Goal: Check status: Check status

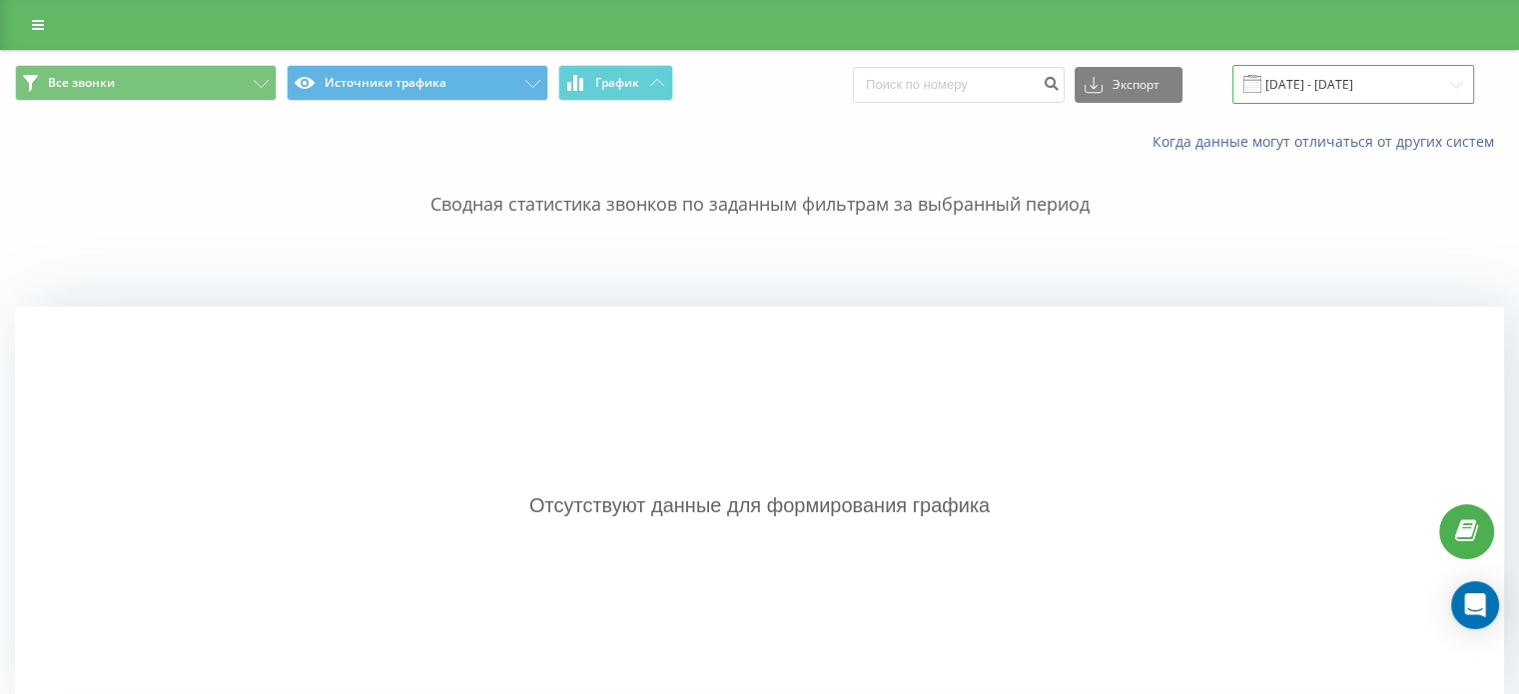
click at [1329, 91] on input "16.08.2025 - 16.08.2025" at bounding box center [1354, 84] width 242 height 39
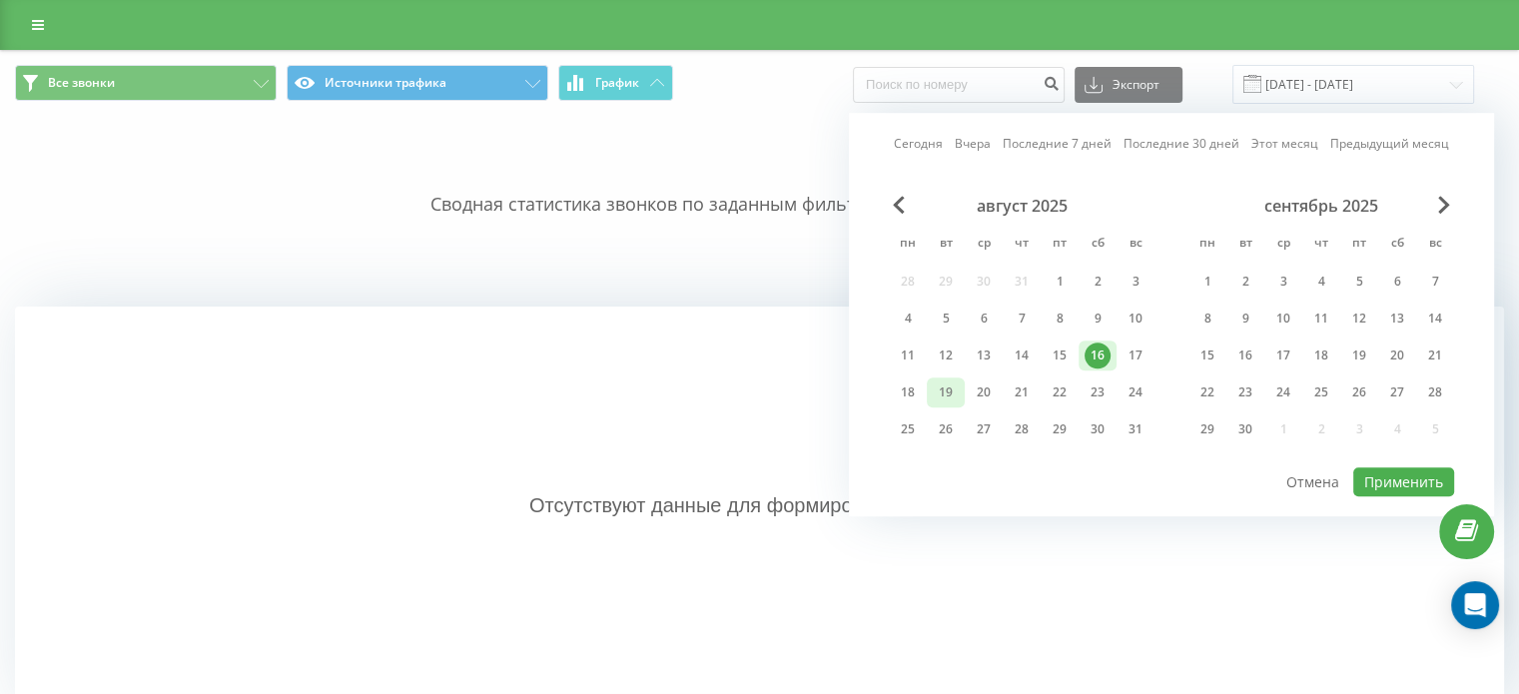
click at [937, 391] on div "19" at bounding box center [946, 393] width 26 height 26
click at [1405, 486] on button "Применить" at bounding box center [1403, 481] width 101 height 29
type input "[DATE] - [DATE]"
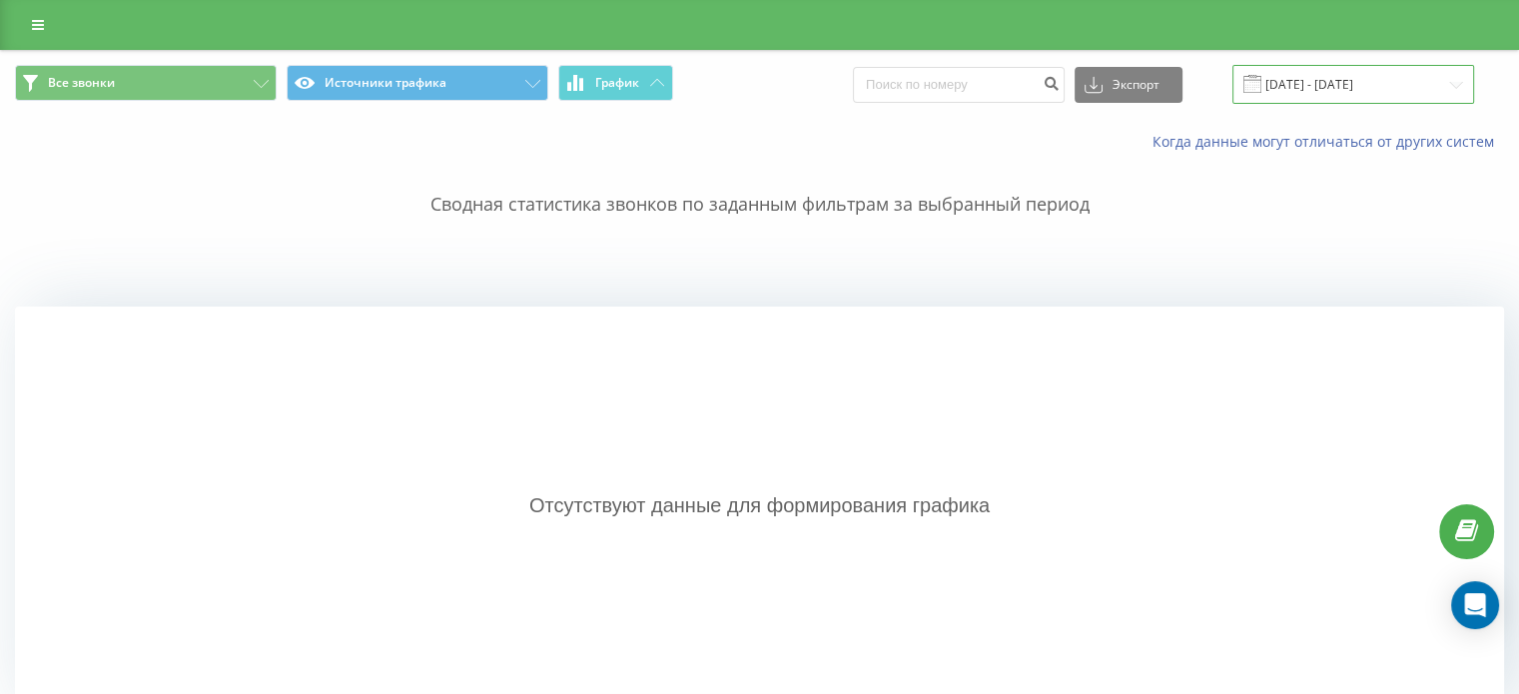
click at [1330, 87] on input "[DATE] - [DATE]" at bounding box center [1354, 84] width 242 height 39
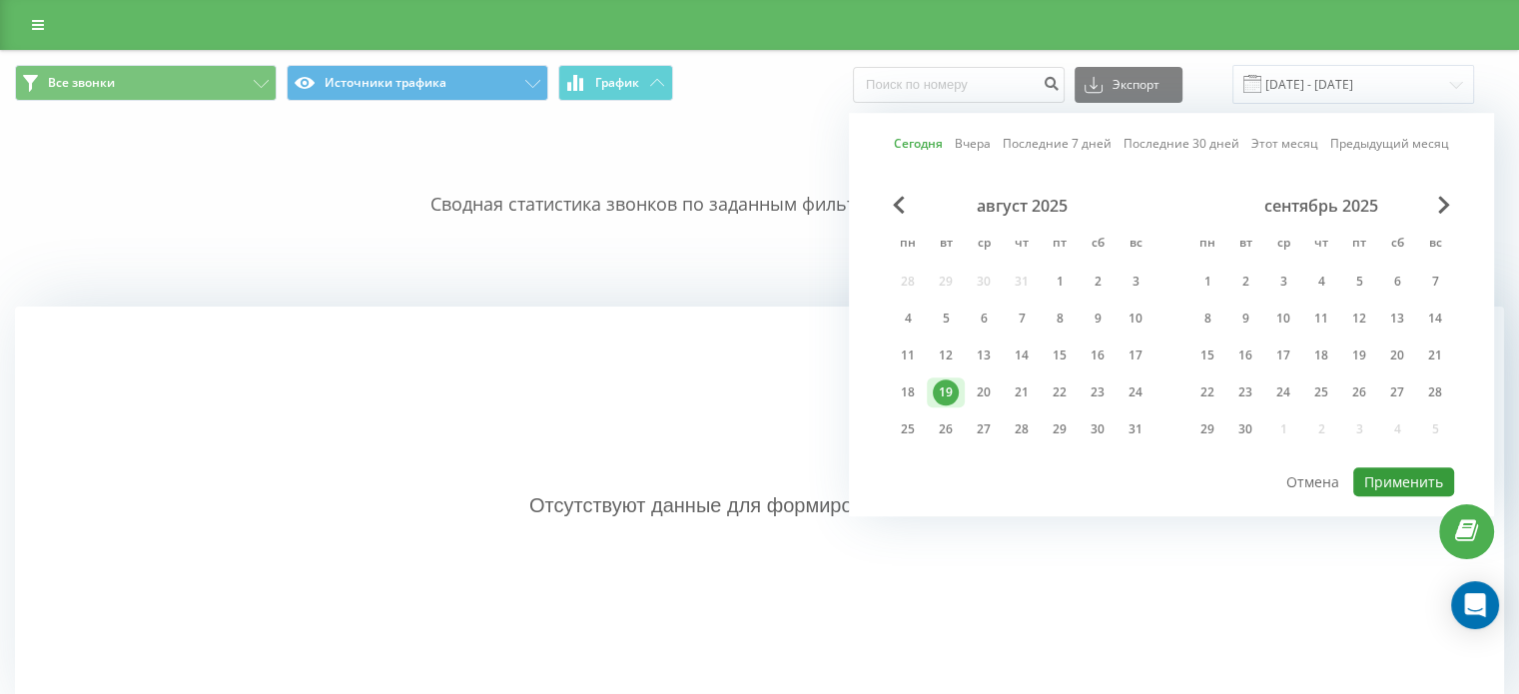
click at [1390, 486] on button "Применить" at bounding box center [1403, 481] width 101 height 29
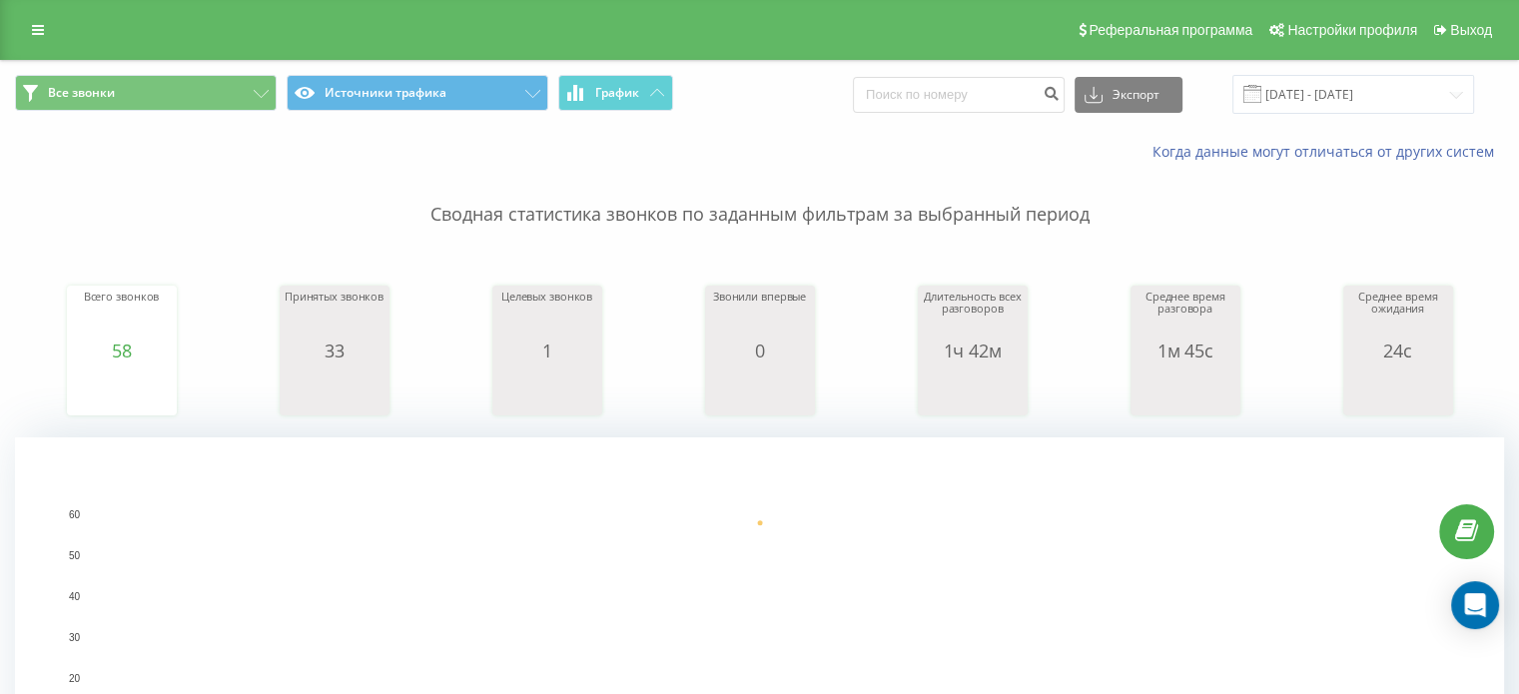
click at [790, 152] on div "Когда данные могут отличаться от других систем" at bounding box center [1044, 152] width 948 height 20
click at [164, 231] on div "Сводная статистика звонков по заданным фильтрам за выбранный период Всего звонк…" at bounding box center [759, 499] width 1489 height 675
click at [236, 208] on p "Сводная статистика звонков по заданным фильтрам за выбранный период" at bounding box center [759, 195] width 1489 height 66
click at [1328, 98] on input "[DATE] - [DATE]" at bounding box center [1354, 94] width 242 height 39
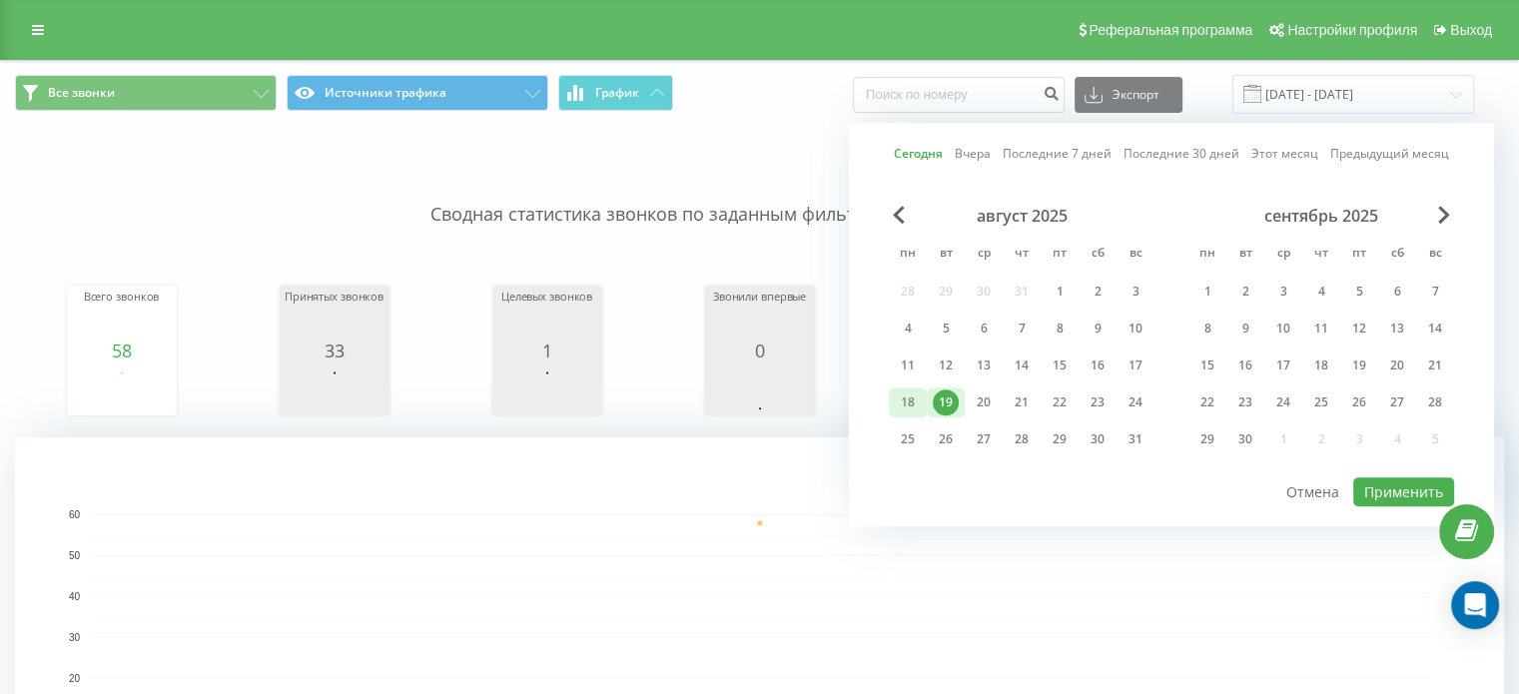
click at [907, 398] on div "18" at bounding box center [908, 403] width 26 height 26
click at [1384, 486] on button "Применить" at bounding box center [1403, 491] width 101 height 29
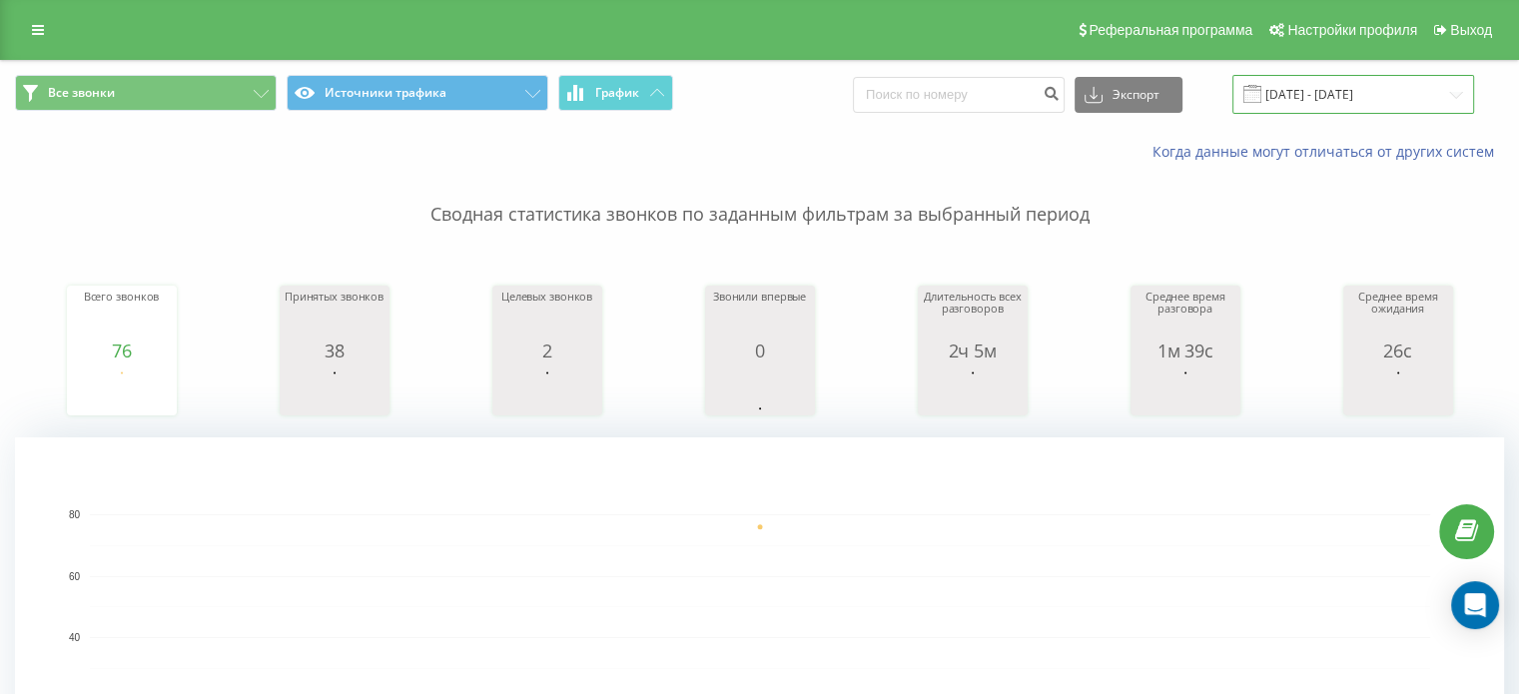
click at [1311, 91] on input "18.08.2025 - 18.08.2025" at bounding box center [1354, 94] width 242 height 39
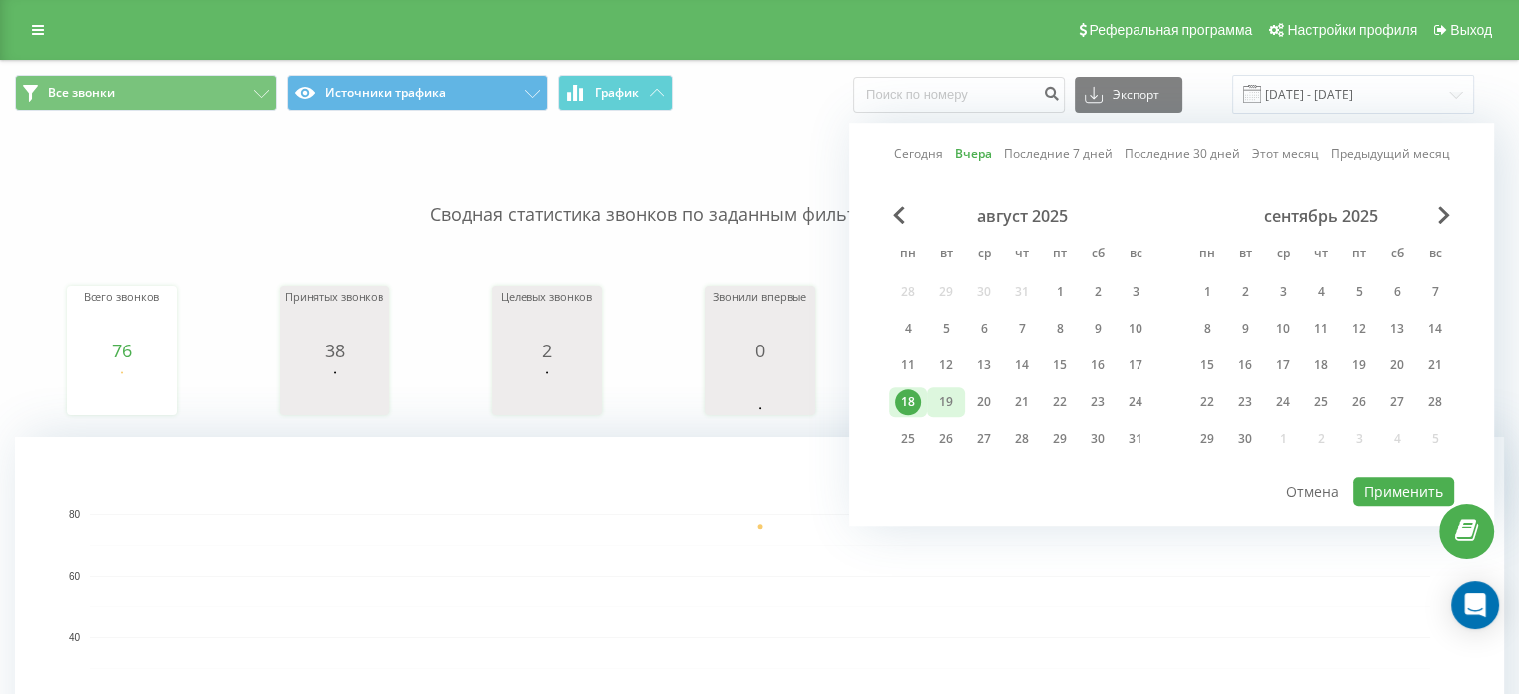
click at [950, 406] on div "19" at bounding box center [946, 403] width 26 height 26
click at [1394, 490] on button "Применить" at bounding box center [1403, 491] width 101 height 29
type input "[DATE] - [DATE]"
